Goal: Check status: Check status

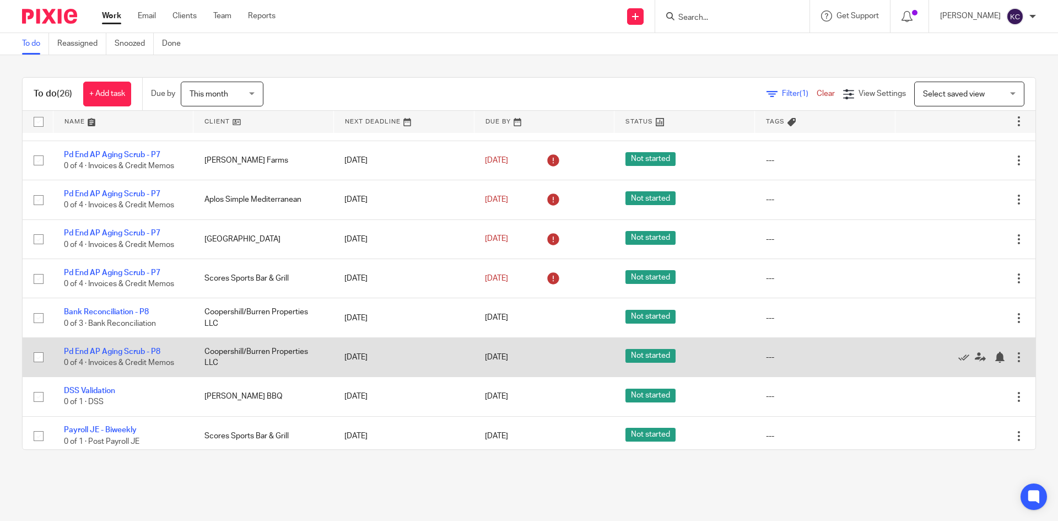
scroll to position [165, 0]
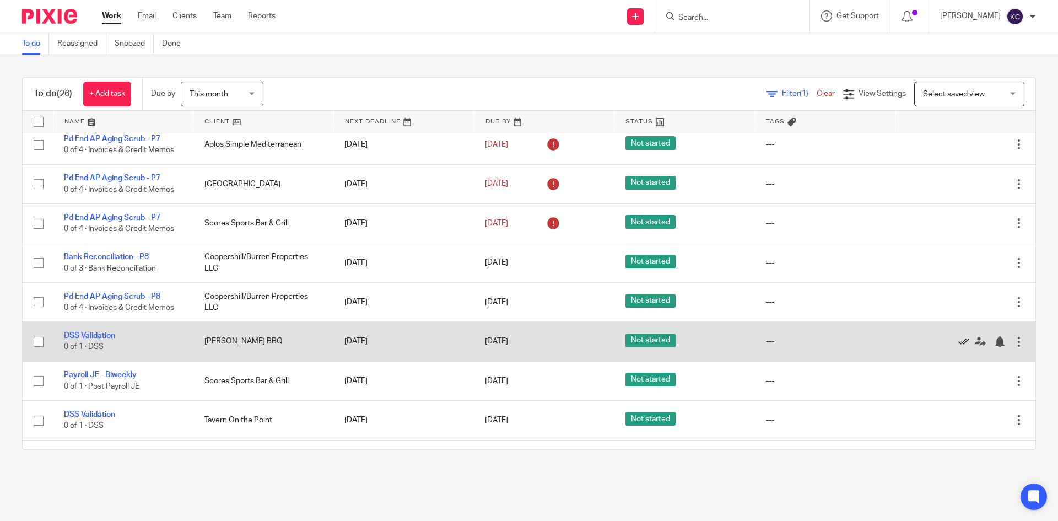
click at [958, 339] on icon at bounding box center [963, 341] width 11 height 11
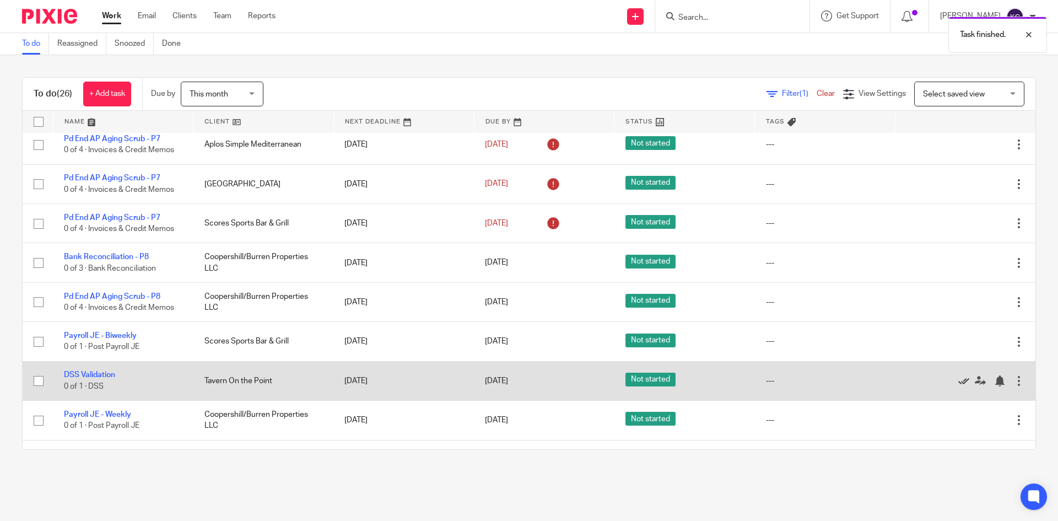
click at [958, 381] on icon at bounding box center [963, 380] width 11 height 11
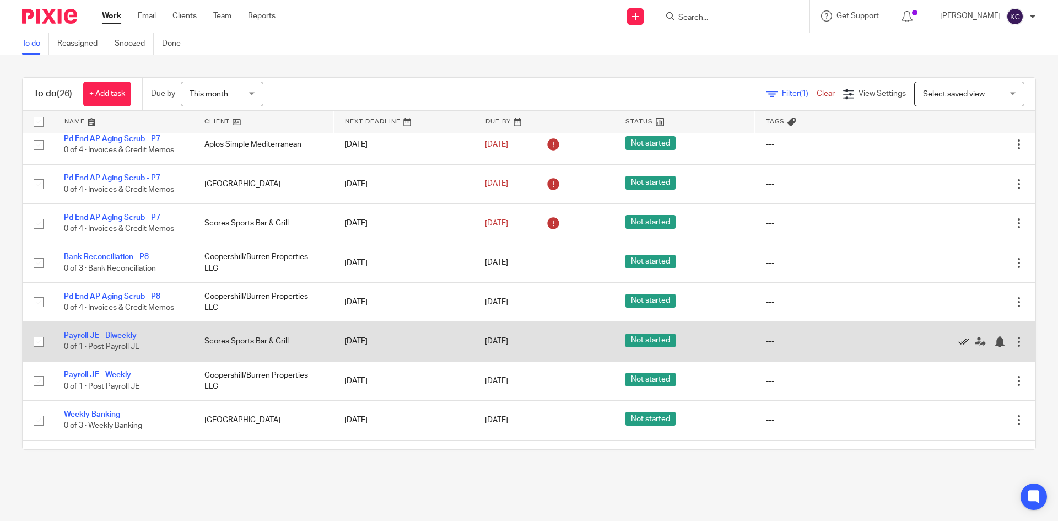
click at [958, 344] on icon at bounding box center [963, 341] width 11 height 11
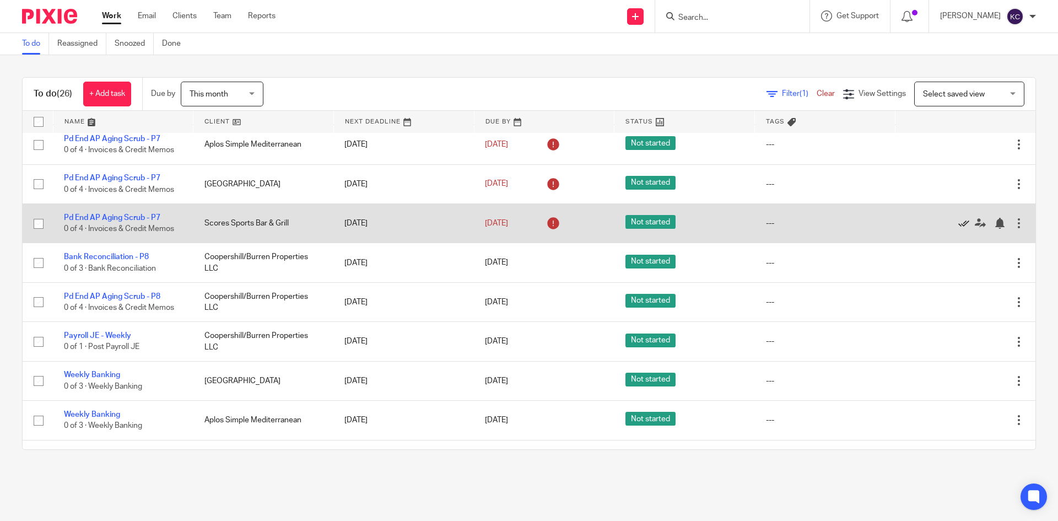
click at [958, 221] on icon at bounding box center [963, 223] width 11 height 11
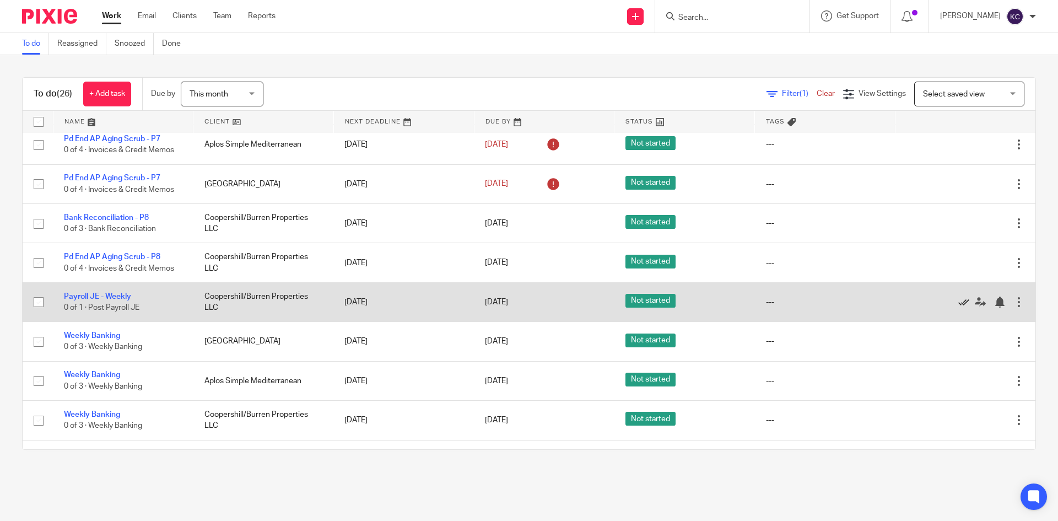
click at [958, 300] on icon at bounding box center [963, 301] width 11 height 11
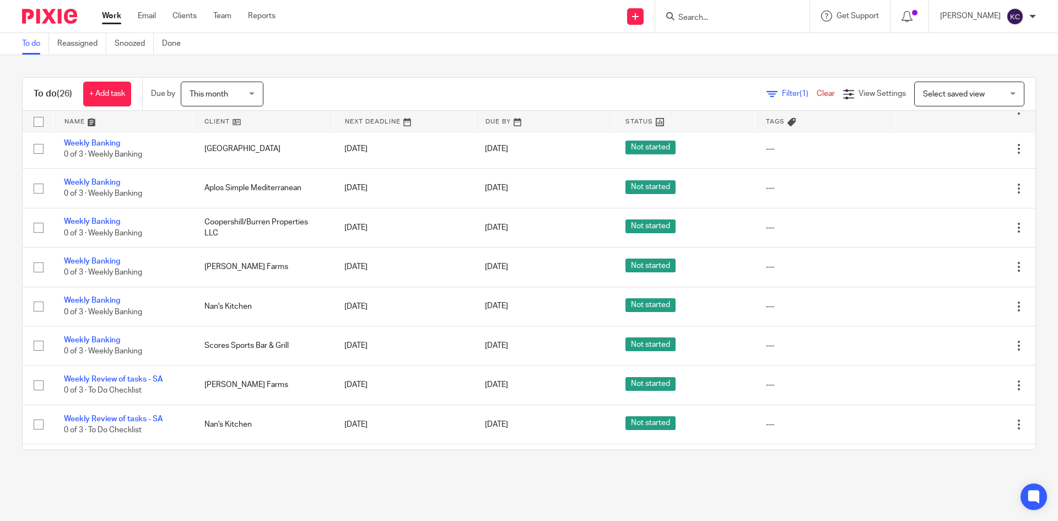
scroll to position [289, 0]
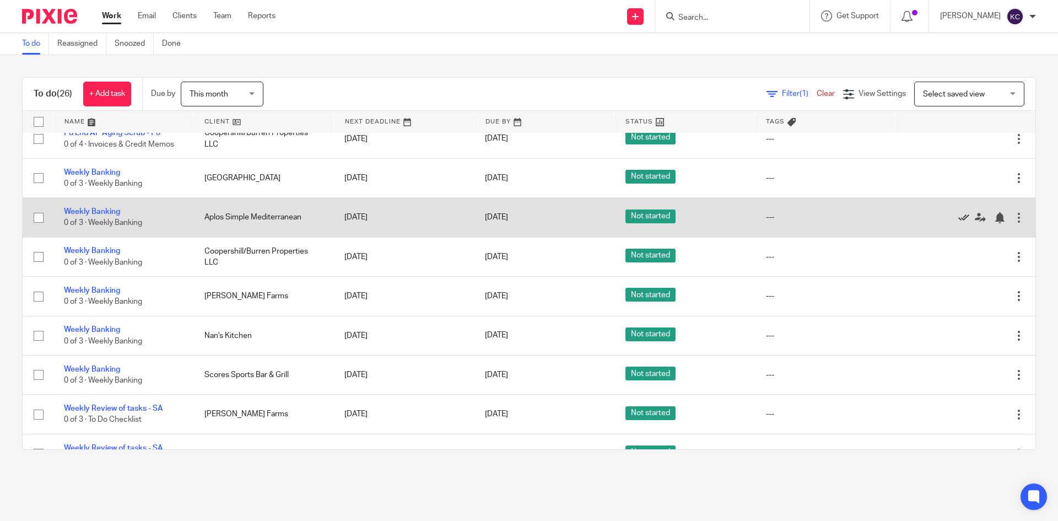
click at [958, 213] on icon at bounding box center [963, 217] width 11 height 11
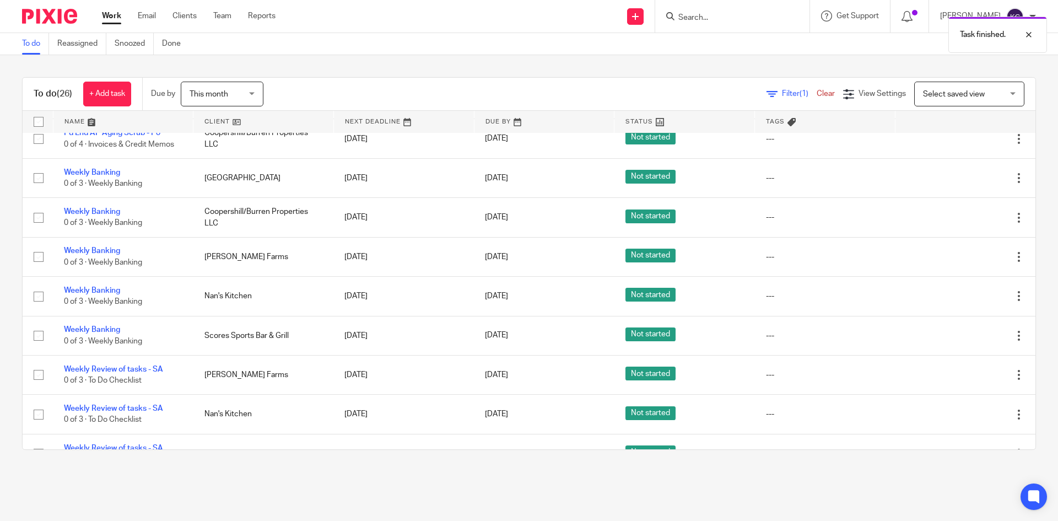
click at [958, 213] on icon at bounding box center [963, 217] width 11 height 11
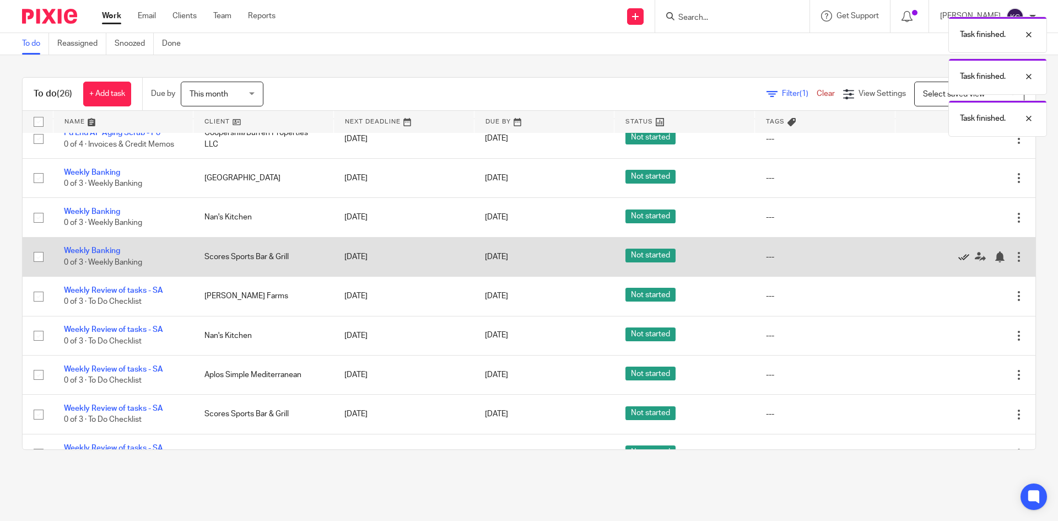
click at [958, 258] on icon at bounding box center [963, 256] width 11 height 11
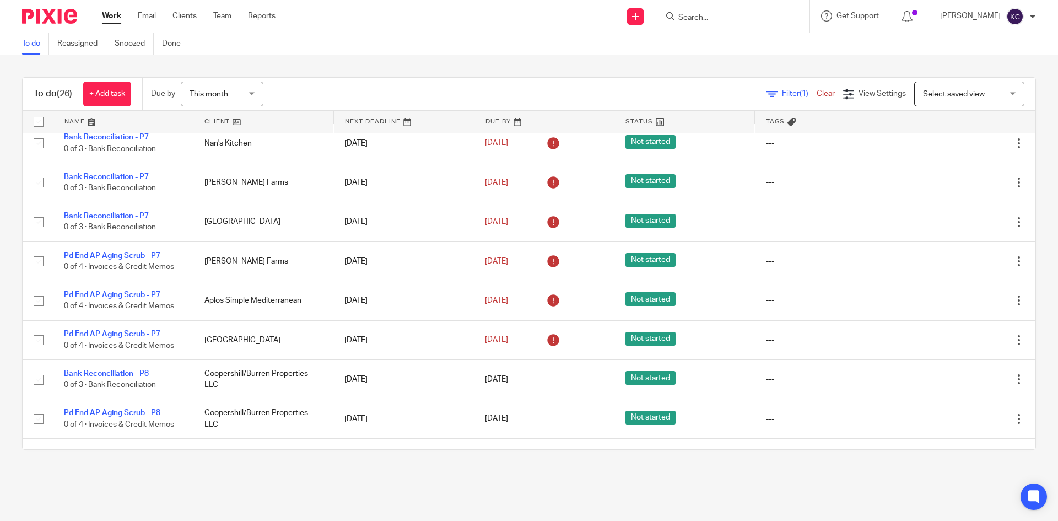
scroll to position [0, 0]
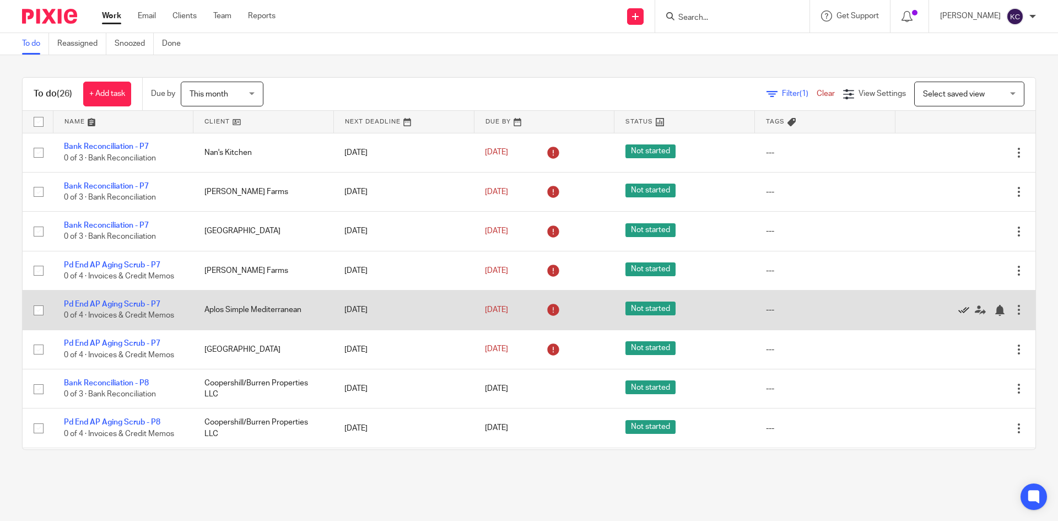
click at [958, 311] on icon at bounding box center [963, 310] width 11 height 11
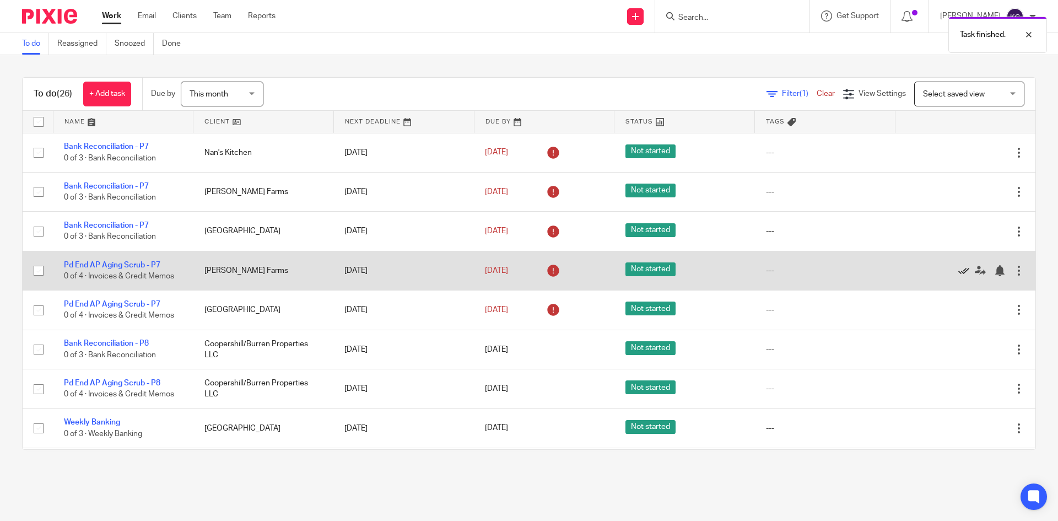
click at [958, 270] on icon at bounding box center [963, 270] width 11 height 11
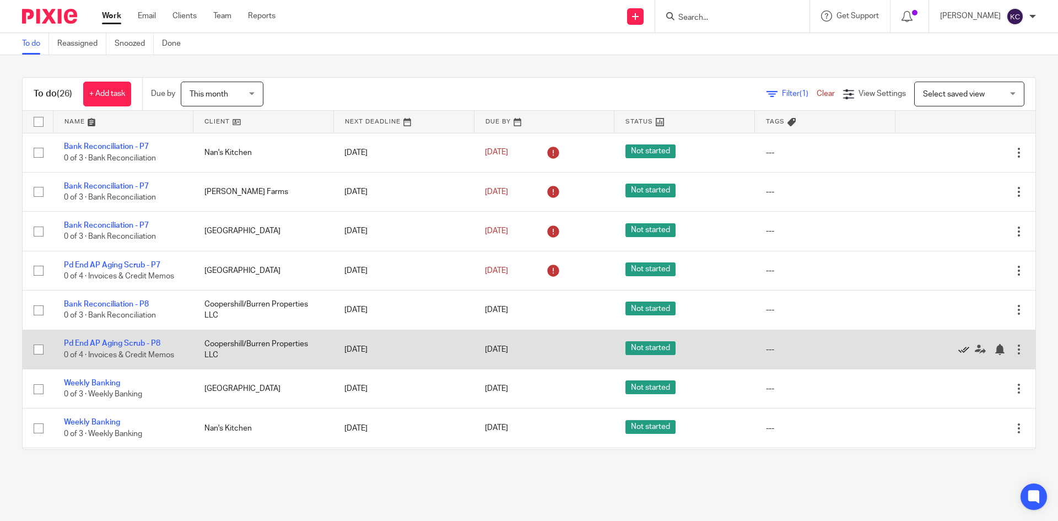
click at [958, 349] on icon at bounding box center [963, 349] width 11 height 11
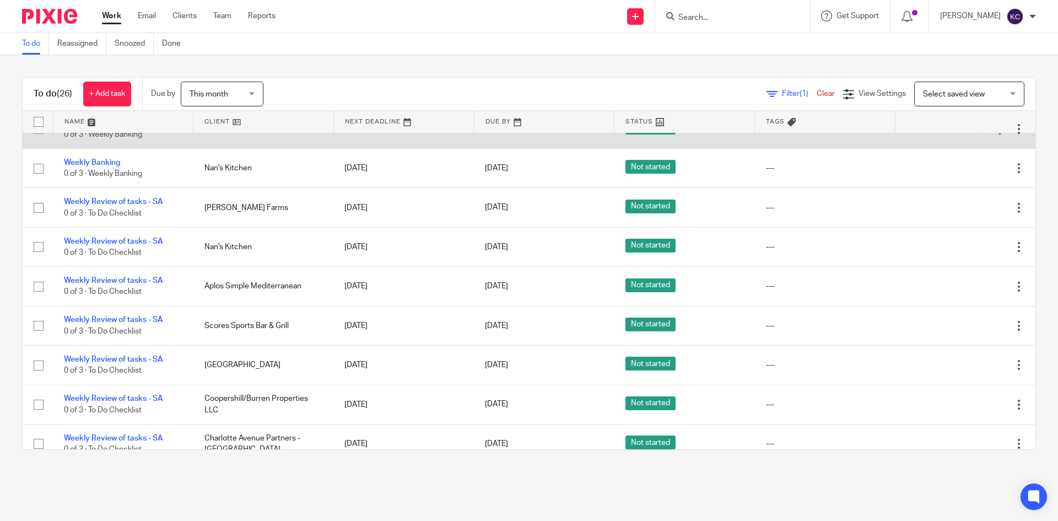
scroll to position [234, 0]
